Goal: Task Accomplishment & Management: Use online tool/utility

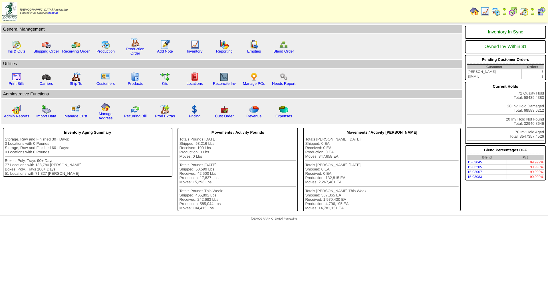
click at [497, 13] on img at bounding box center [495, 11] width 9 height 9
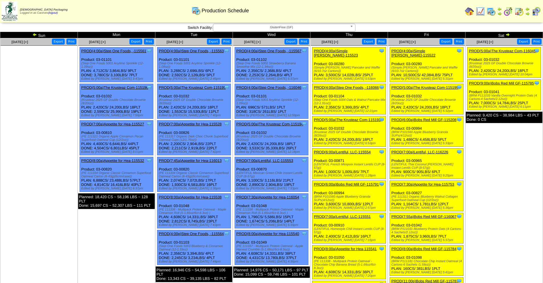
drag, startPoint x: 325, startPoint y: 66, endPoint x: 318, endPoint y: 66, distance: 7.4
click at [318, 66] on div "(Simple Mills Pancake and Waffle (6/10.7oz Cartons))" at bounding box center [350, 69] width 72 height 7
drag, startPoint x: 326, startPoint y: 66, endPoint x: 313, endPoint y: 62, distance: 13.5
click at [313, 62] on div "Clone Item PROD(4:00a)Simple Mills-115523 Simple Mills ScheduleID: 115523 14028…" at bounding box center [350, 64] width 74 height 35
copy div "(Simple Mills Pancake and Waffle (6/10.7oz Cartons)"
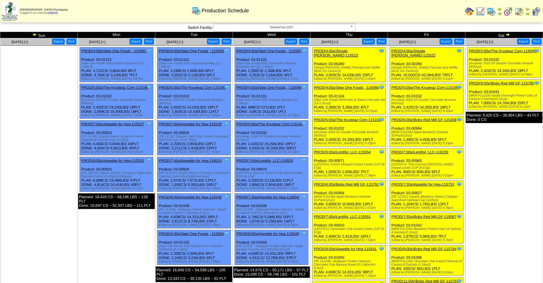
drag, startPoint x: 320, startPoint y: 228, endPoint x: 314, endPoint y: 224, distance: 7.9
click at [314, 227] on div "(LENTIFUL Homestyle Chili Instant Lentils CUP (8-57g))" at bounding box center [350, 230] width 72 height 7
copy div "(LENTIFUL Homestyle Chili Instant Lentils CUP (8-57g)"
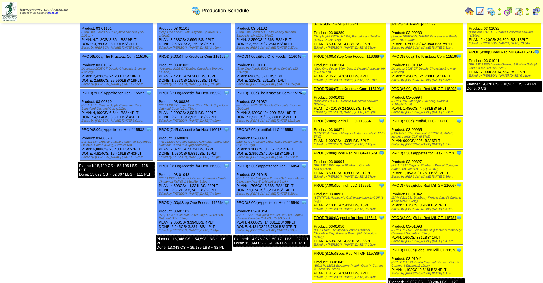
scroll to position [143, 0]
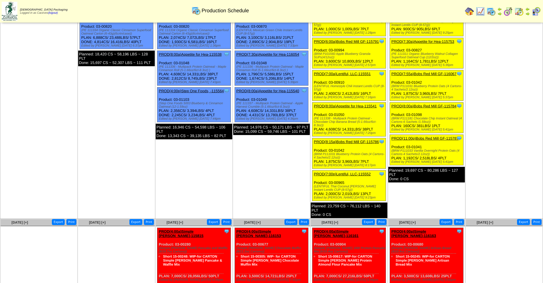
drag, startPoint x: 324, startPoint y: 185, endPoint x: 313, endPoint y: 181, distance: 11.5
click at [313, 181] on div "Clone Item PROD(7:00p)Lentiful, LLC-115552 Lentiful, LLC ScheduleID: 115552 286…" at bounding box center [350, 185] width 74 height 31
copy div "(LENTIFUL Thai Coconut Curry Instant Lentils CUP (8-57g)"
drag, startPoint x: 322, startPoint y: 122, endPoint x: 313, endPoint y: 109, distance: 16.3
click at [313, 109] on div "Clone Item PROD(8:00a)Appetite for Hea-115541 Appetite for Healthy Living Sched…" at bounding box center [350, 119] width 74 height 34
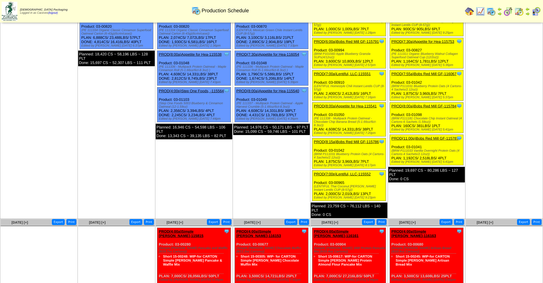
click at [321, 118] on div "(PE 111338 - Multipack Protein Oatmeal - Chocolate Chip Banana Bread (5-1.66oz/…" at bounding box center [350, 122] width 72 height 10
click at [323, 123] on div "Clone Item PROD(8:00a)Appetite for Hea-115541 Appetite for Healthy Living Sched…" at bounding box center [350, 119] width 74 height 34
drag, startPoint x: 323, startPoint y: 122, endPoint x: 317, endPoint y: 114, distance: 9.5
click at [317, 117] on div "(PE 111338 - Multipack Protein Oatmeal - Chocolate Chip Banana Bread (5-1.66oz/…" at bounding box center [350, 122] width 72 height 10
click at [321, 123] on div "Clone Item PROD(8:00a)Appetite for Hea-115541 Appetite for Healthy Living Sched…" at bounding box center [350, 119] width 74 height 34
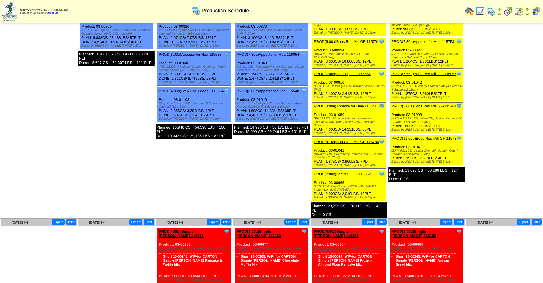
drag, startPoint x: 322, startPoint y: 122, endPoint x: 321, endPoint y: 113, distance: 8.6
click at [321, 117] on div "(PE 111338 - Multipack Protein Oatmeal - Chocolate Chip Banana Bread (5-1.66oz/…" at bounding box center [350, 122] width 72 height 10
drag, startPoint x: 323, startPoint y: 121, endPoint x: 314, endPoint y: 114, distance: 11.1
click at [314, 117] on div "(PE 111338 - Multipack Protein Oatmeal - Chocolate Chip Banana Bread (5-1.66oz/…" at bounding box center [350, 122] width 72 height 10
copy div "(PE 111338 - Multipack Protein Oatmeal - Chocolate Chip Banana Bread (5-1.66oz/…"
